Goal: Task Accomplishment & Management: Manage account settings

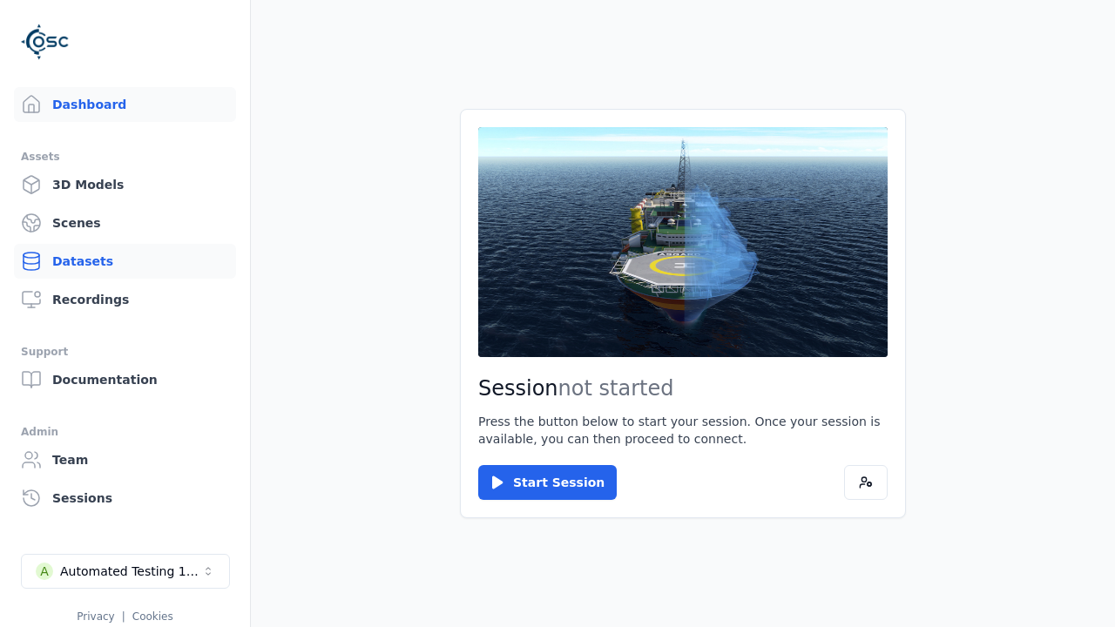
click at [72, 255] on link "Datasets" at bounding box center [125, 261] width 222 height 35
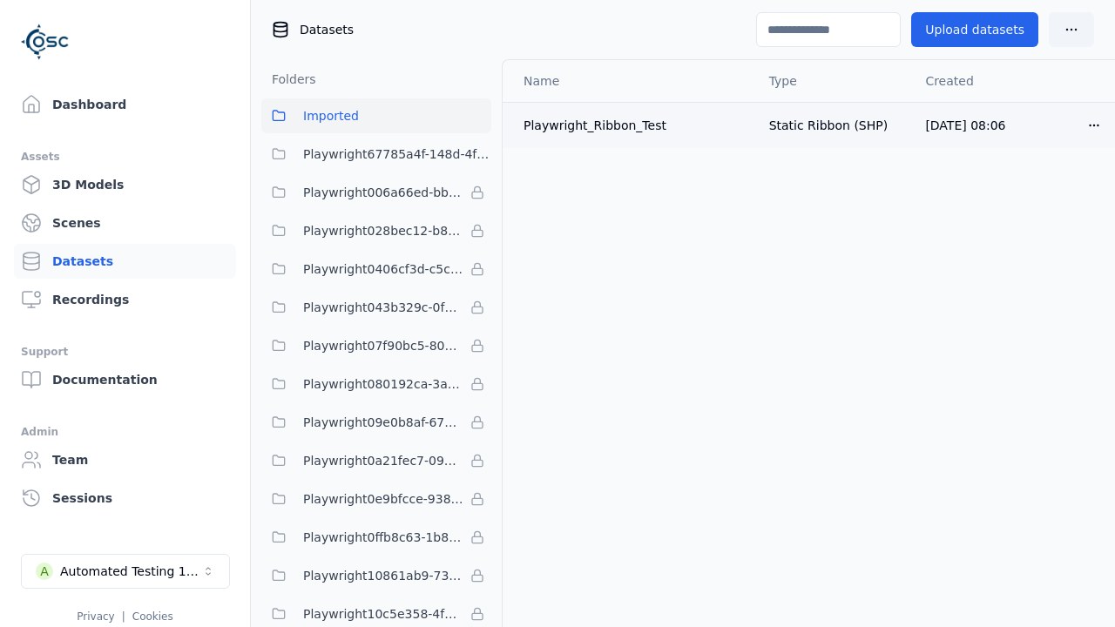
click at [1093, 128] on html "Dashboard Assets 3D Models Scenes Datasets Recordings Support Documentation Adm…" at bounding box center [557, 313] width 1115 height 627
click at [1057, 194] on div "Delete" at bounding box center [1056, 192] width 103 height 28
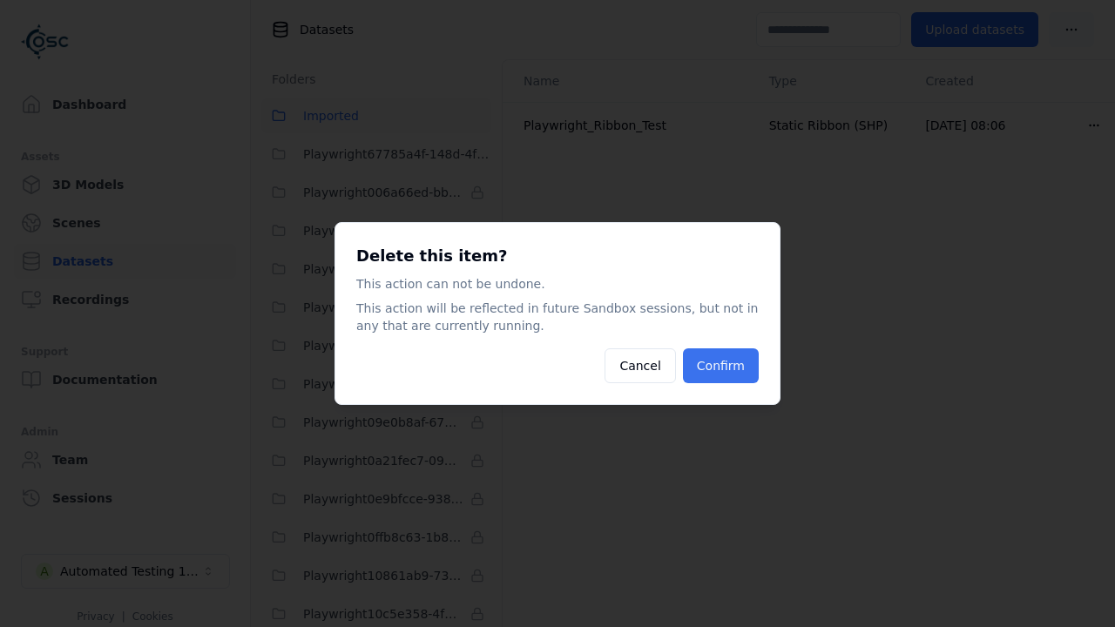
click at [717, 383] on button "Confirm" at bounding box center [721, 366] width 76 height 35
